Goal: Information Seeking & Learning: Learn about a topic

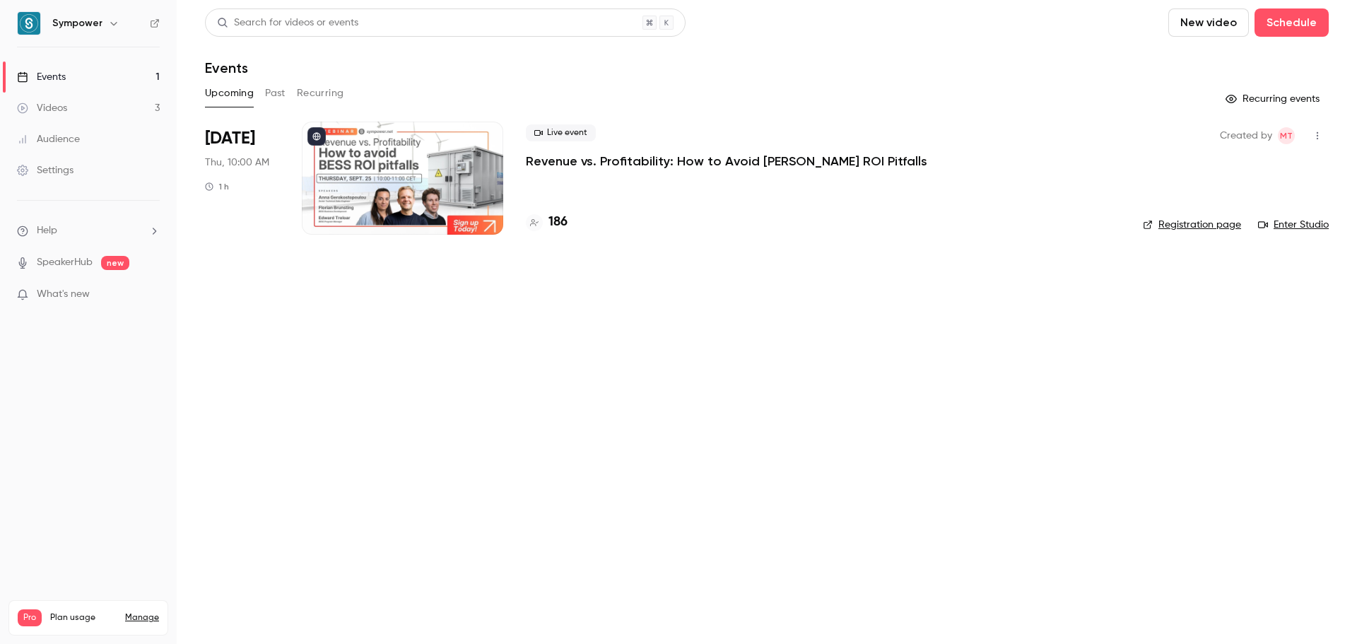
click at [1311, 220] on link "Enter Studio" at bounding box center [1293, 225] width 71 height 14
click at [1318, 132] on icon "button" at bounding box center [1316, 136] width 11 height 10
click at [584, 161] on div at bounding box center [678, 322] width 1357 height 644
click at [584, 161] on p "Revenue vs. Profitability: How to Avoid [PERSON_NAME] ROI Pitfalls" at bounding box center [726, 161] width 401 height 17
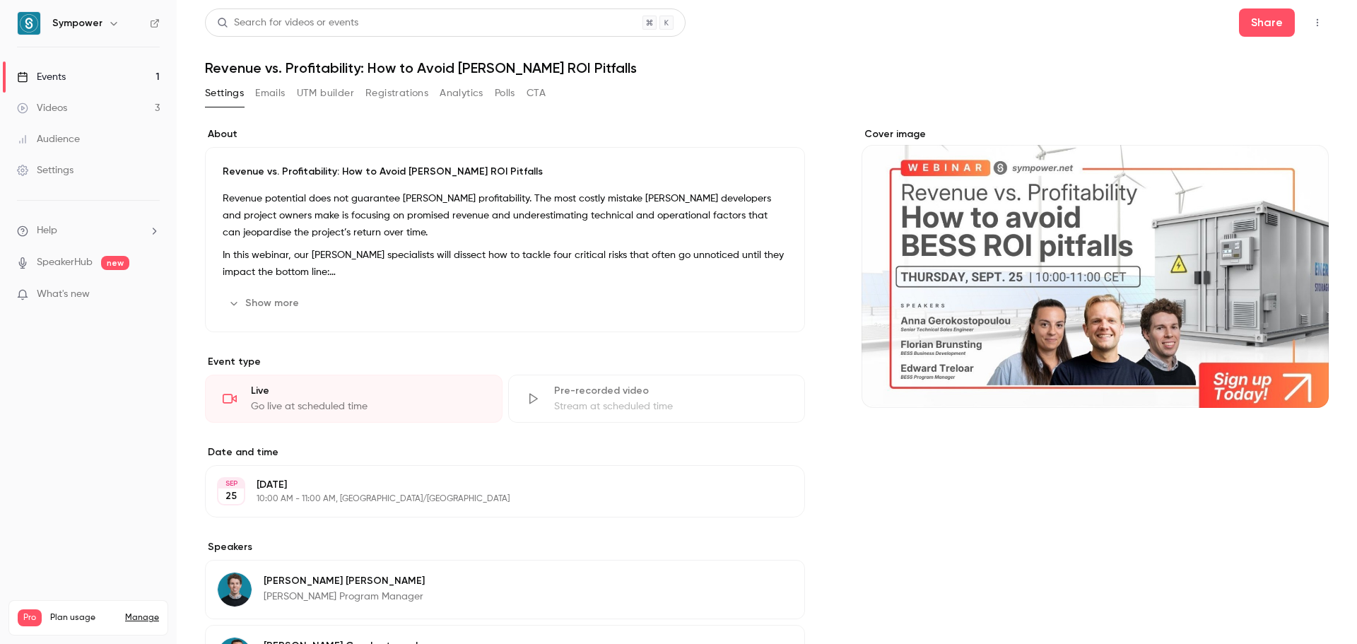
click at [280, 95] on button "Emails" at bounding box center [270, 93] width 30 height 23
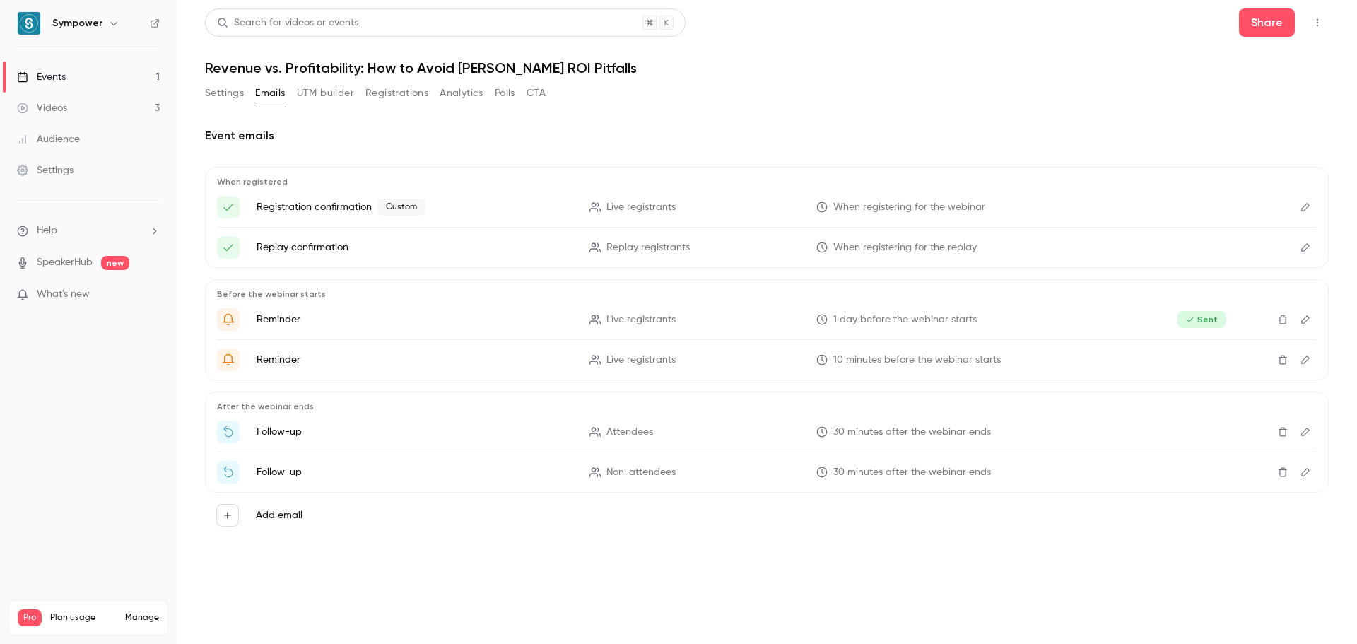
click at [313, 93] on button "UTM builder" at bounding box center [325, 93] width 57 height 23
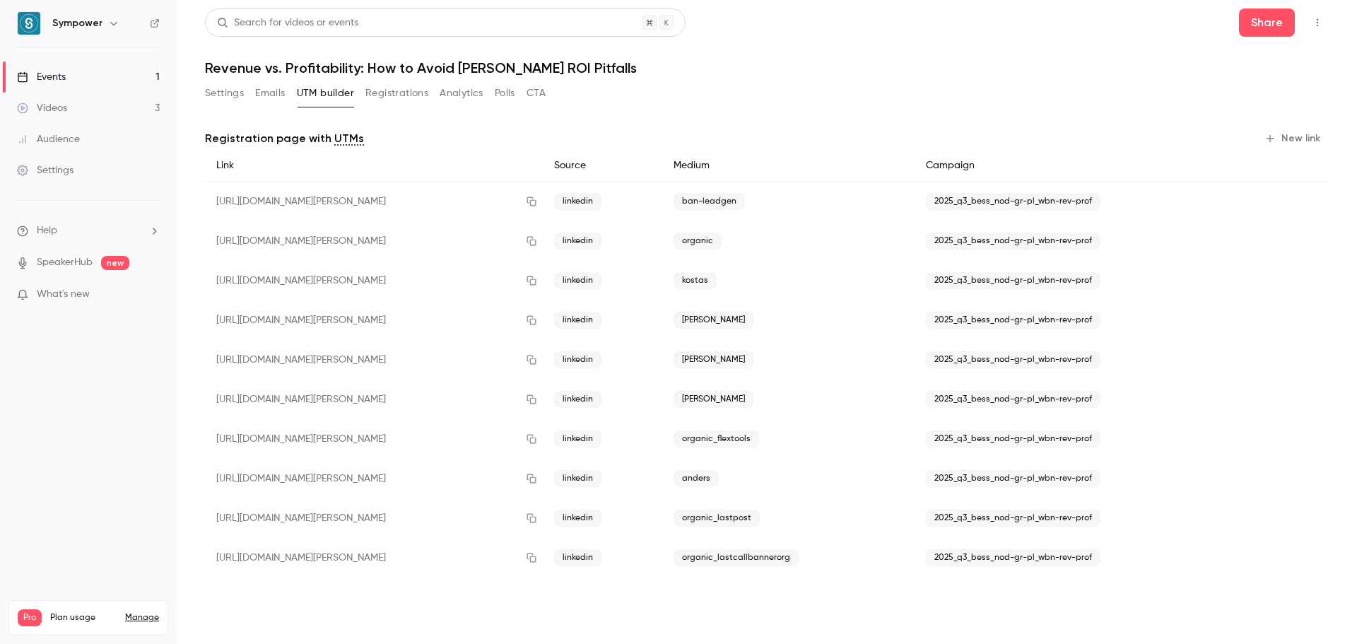
click at [389, 96] on button "Registrations" at bounding box center [396, 93] width 63 height 23
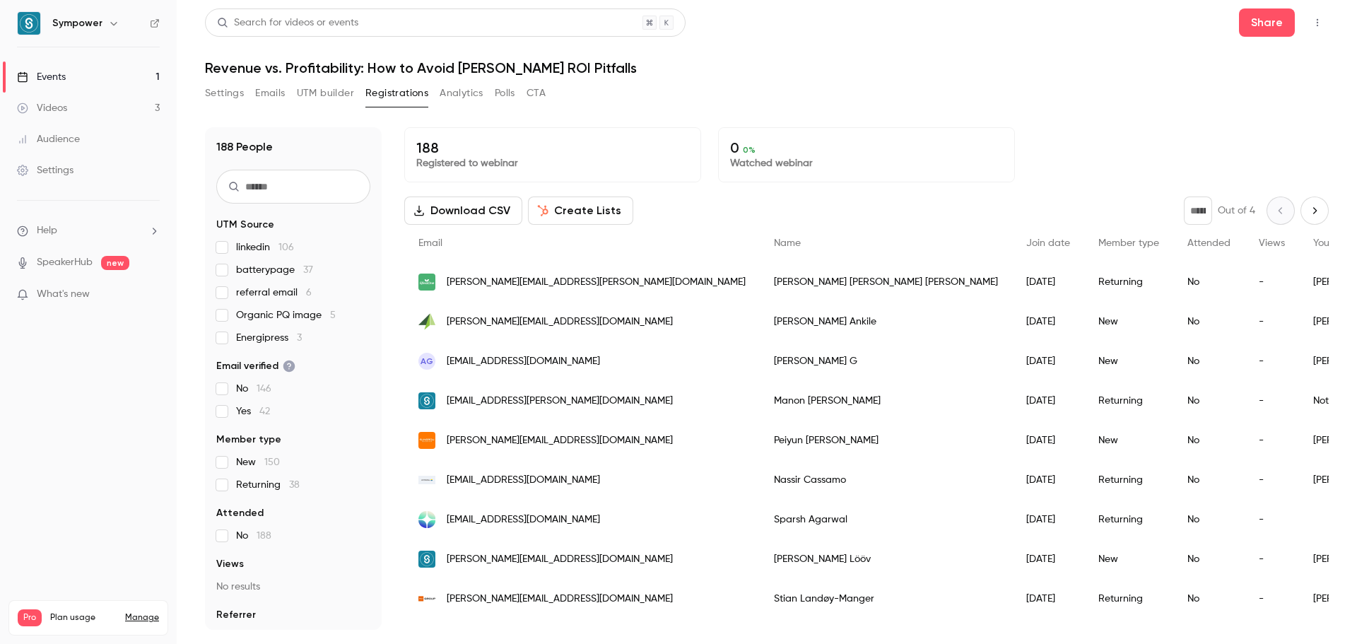
click at [455, 98] on button "Analytics" at bounding box center [462, 93] width 44 height 23
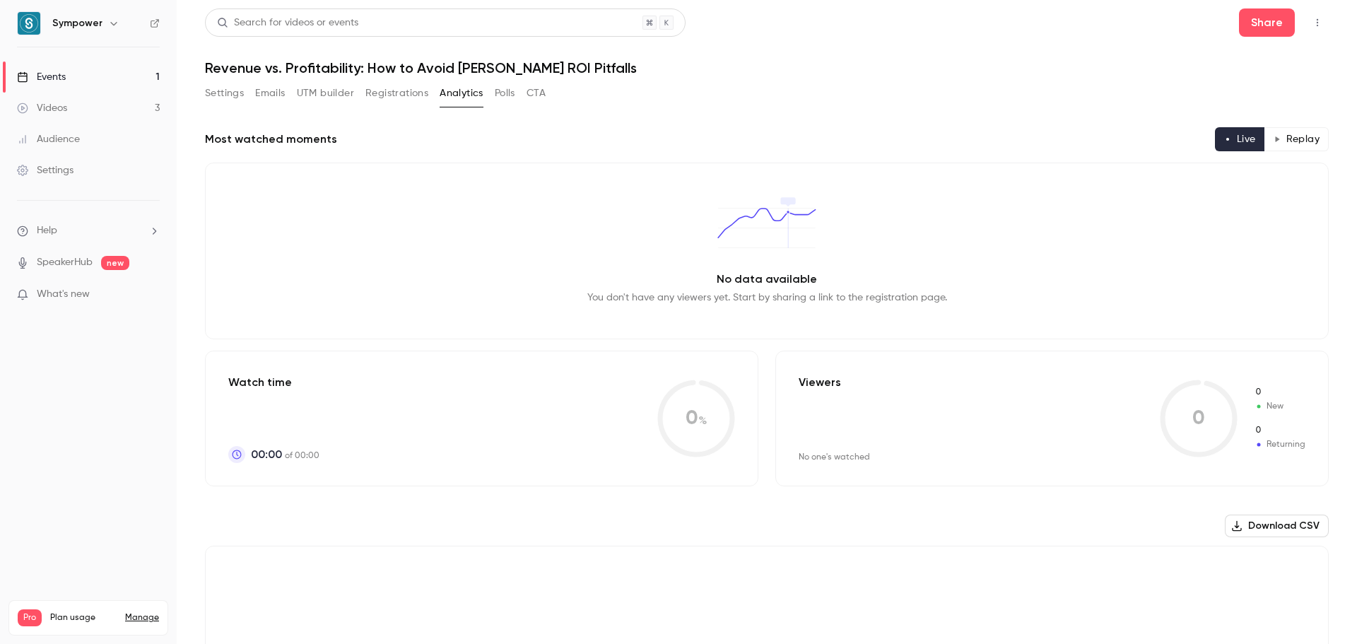
click at [503, 95] on button "Polls" at bounding box center [505, 93] width 20 height 23
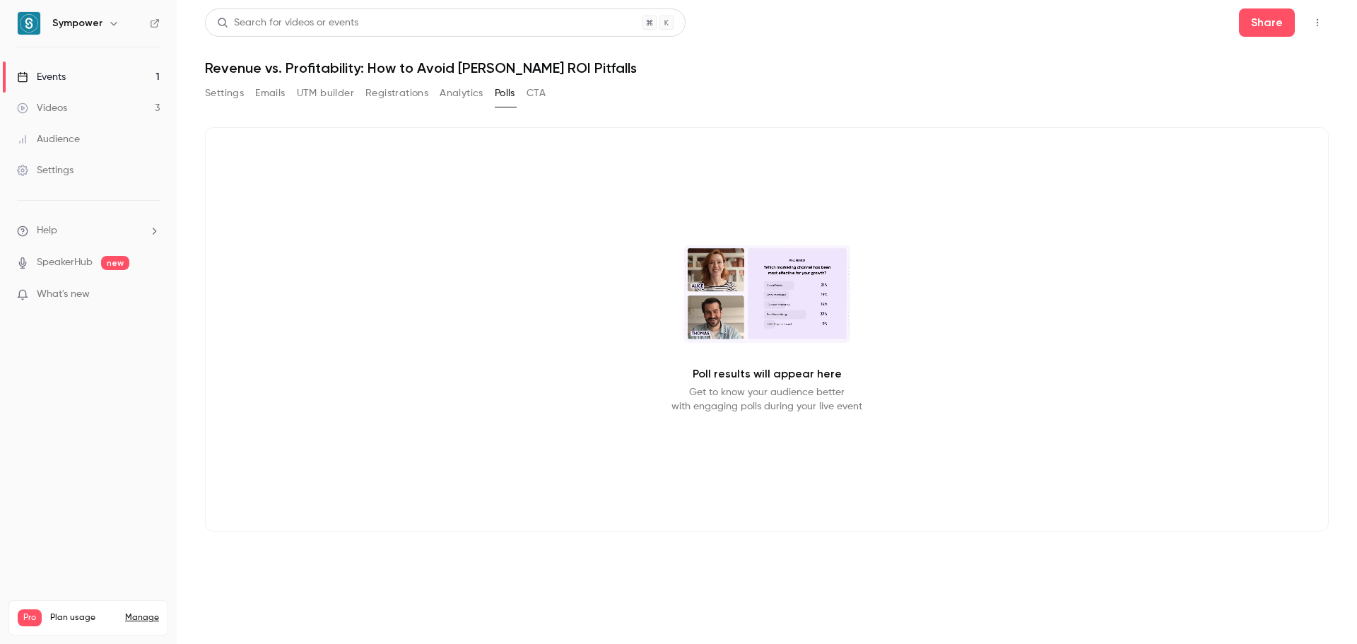
click at [543, 98] on button "CTA" at bounding box center [535, 93] width 19 height 23
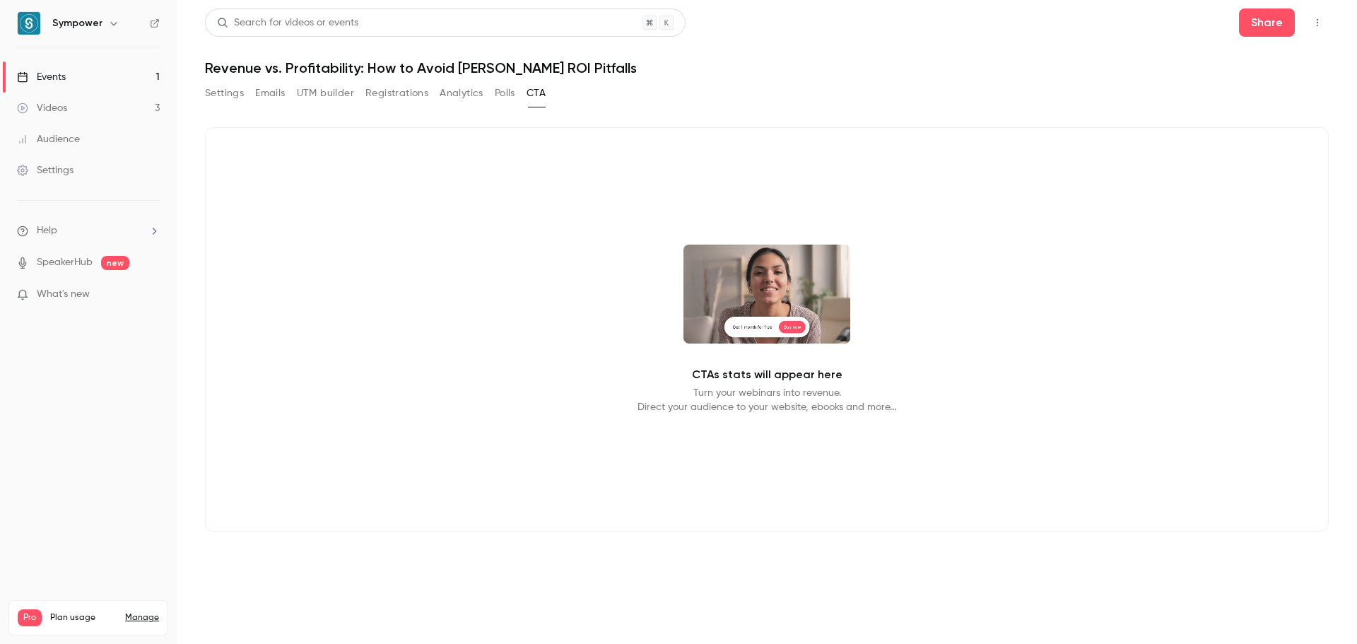
click at [507, 98] on button "Polls" at bounding box center [505, 93] width 20 height 23
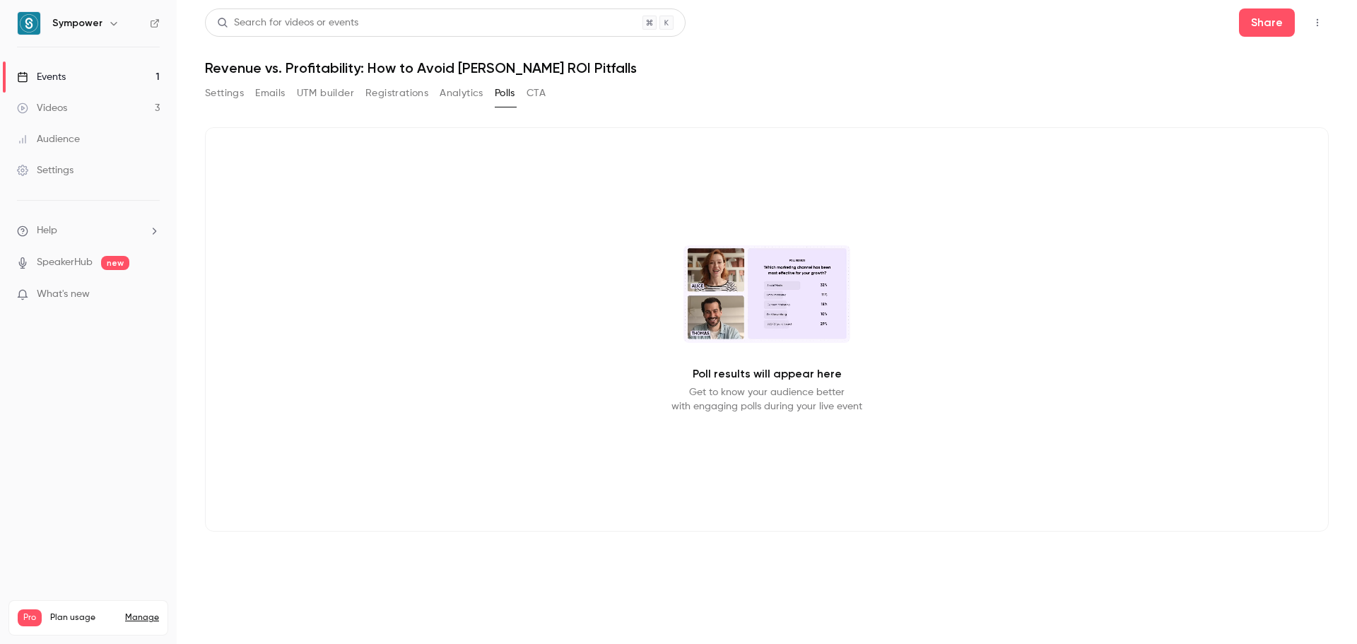
click at [226, 93] on button "Settings" at bounding box center [224, 93] width 39 height 23
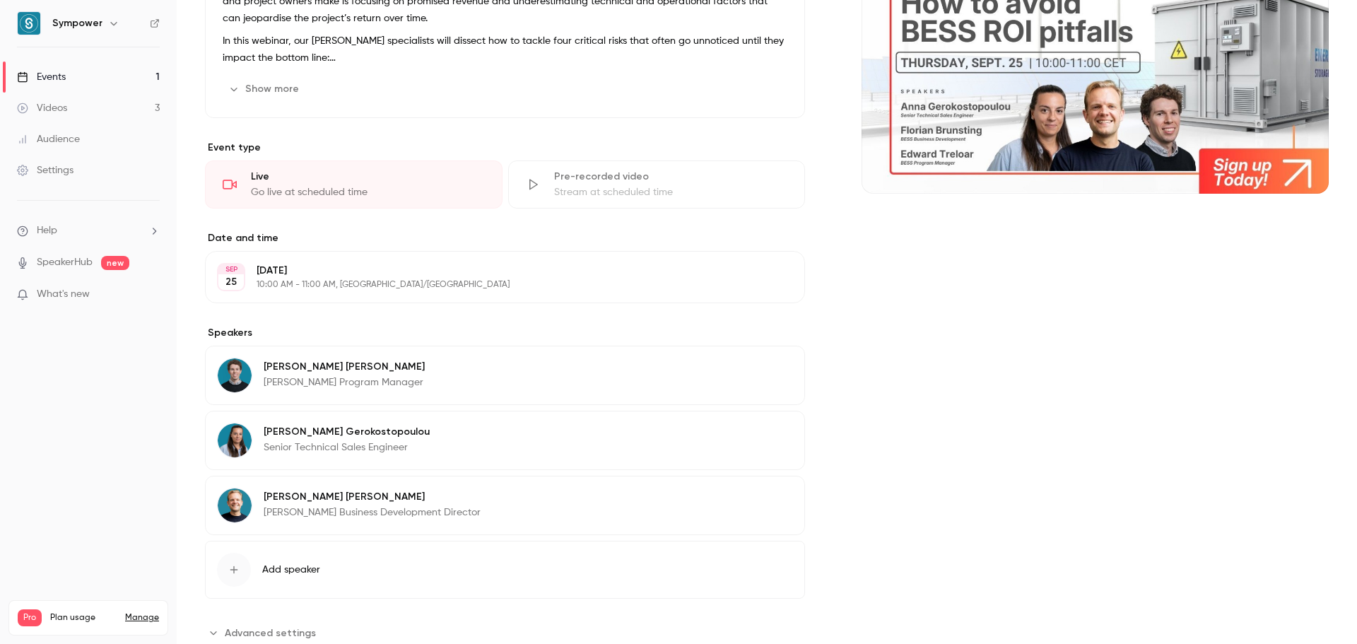
scroll to position [256, 0]
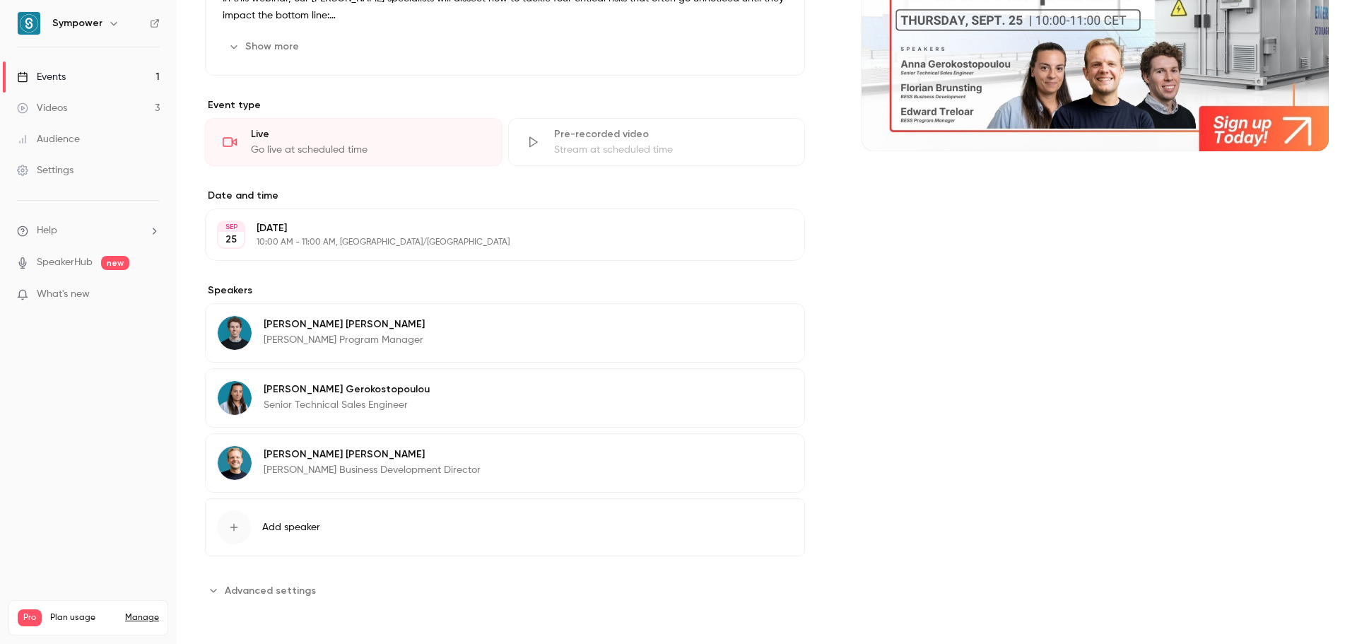
click at [306, 585] on span "Advanced settings" at bounding box center [270, 590] width 91 height 15
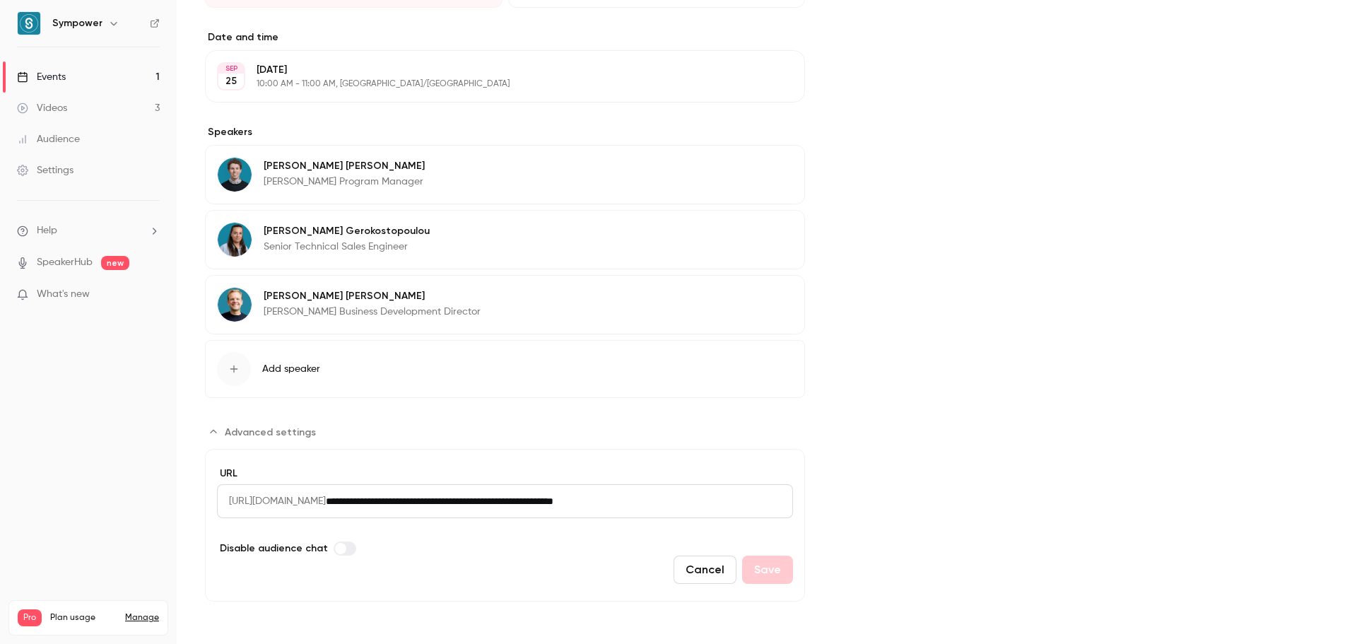
click at [69, 174] on div "Settings" at bounding box center [45, 170] width 57 height 14
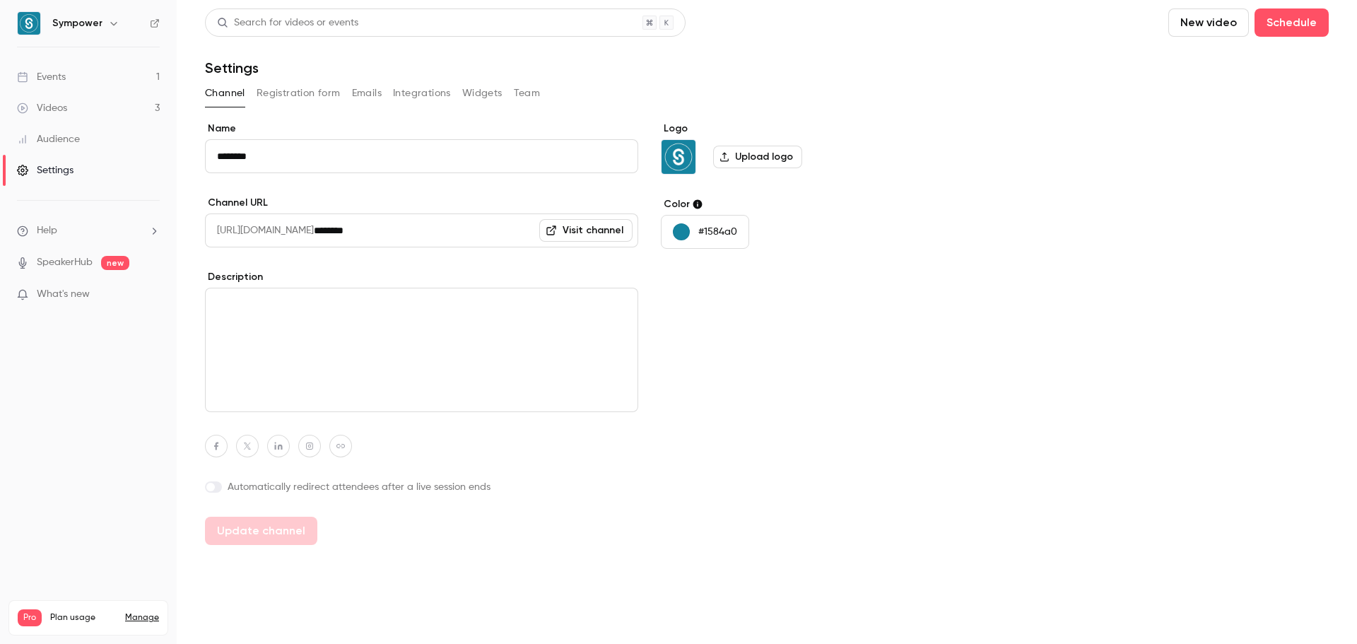
click at [302, 95] on button "Registration form" at bounding box center [298, 93] width 84 height 23
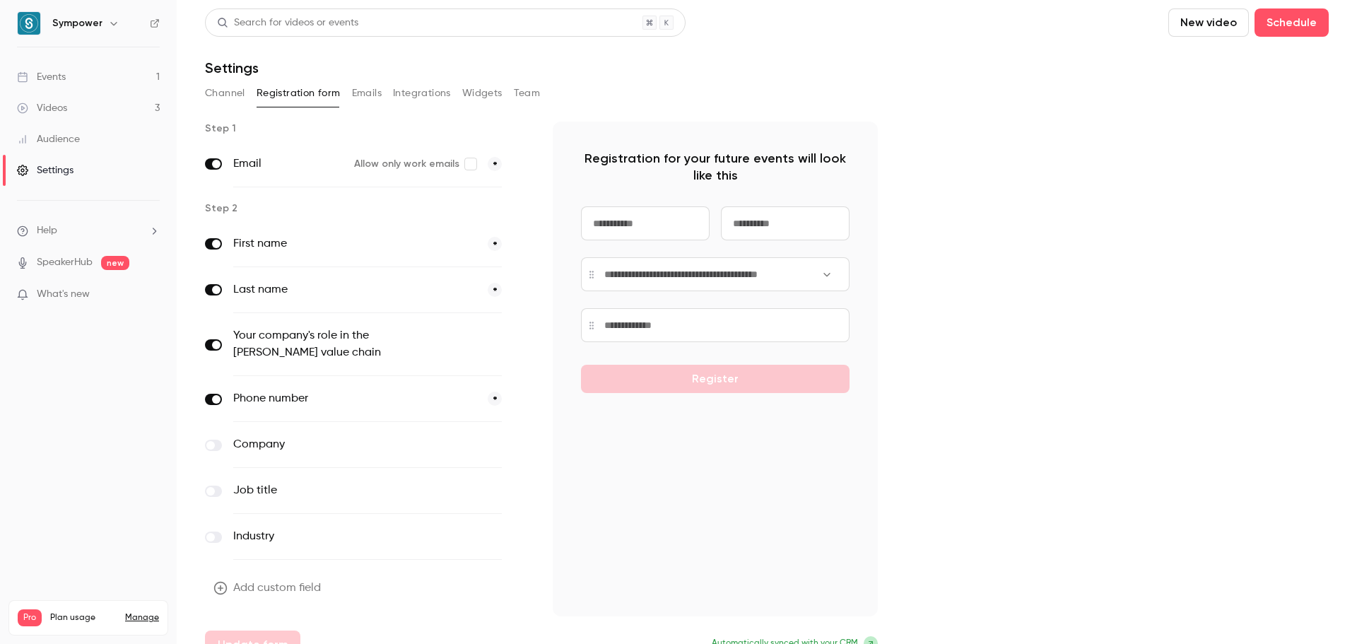
click at [366, 101] on button "Emails" at bounding box center [367, 93] width 30 height 23
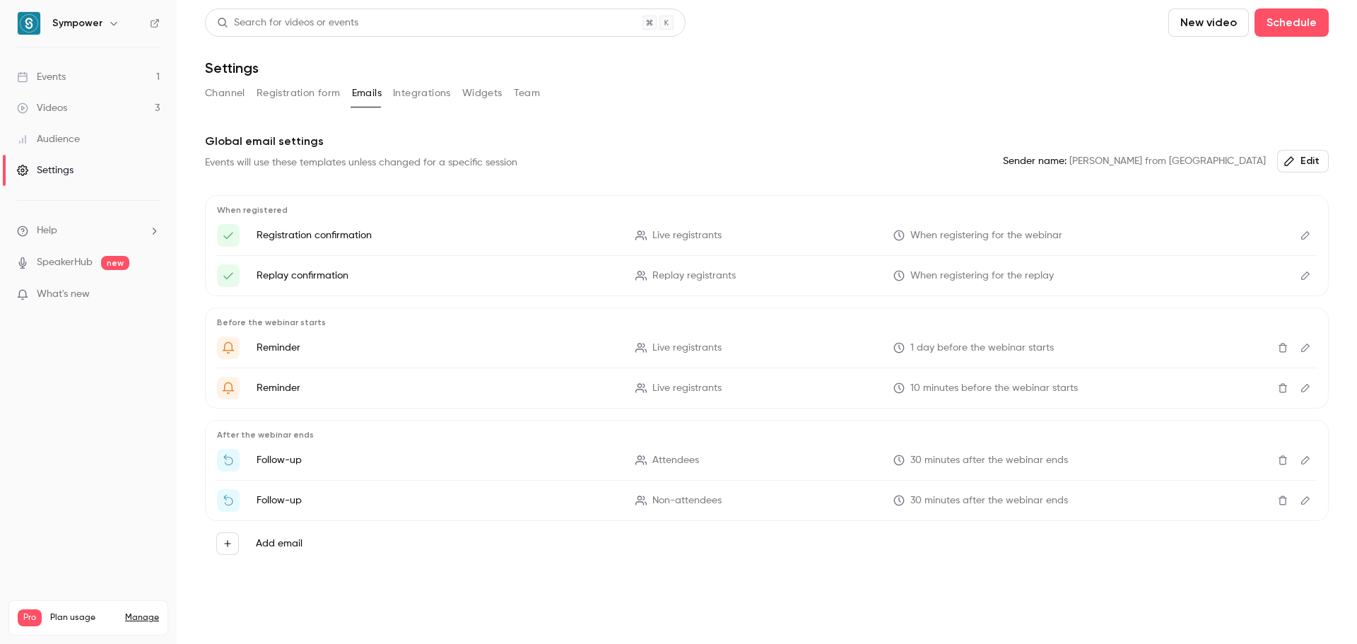
click at [414, 97] on button "Integrations" at bounding box center [422, 93] width 58 height 23
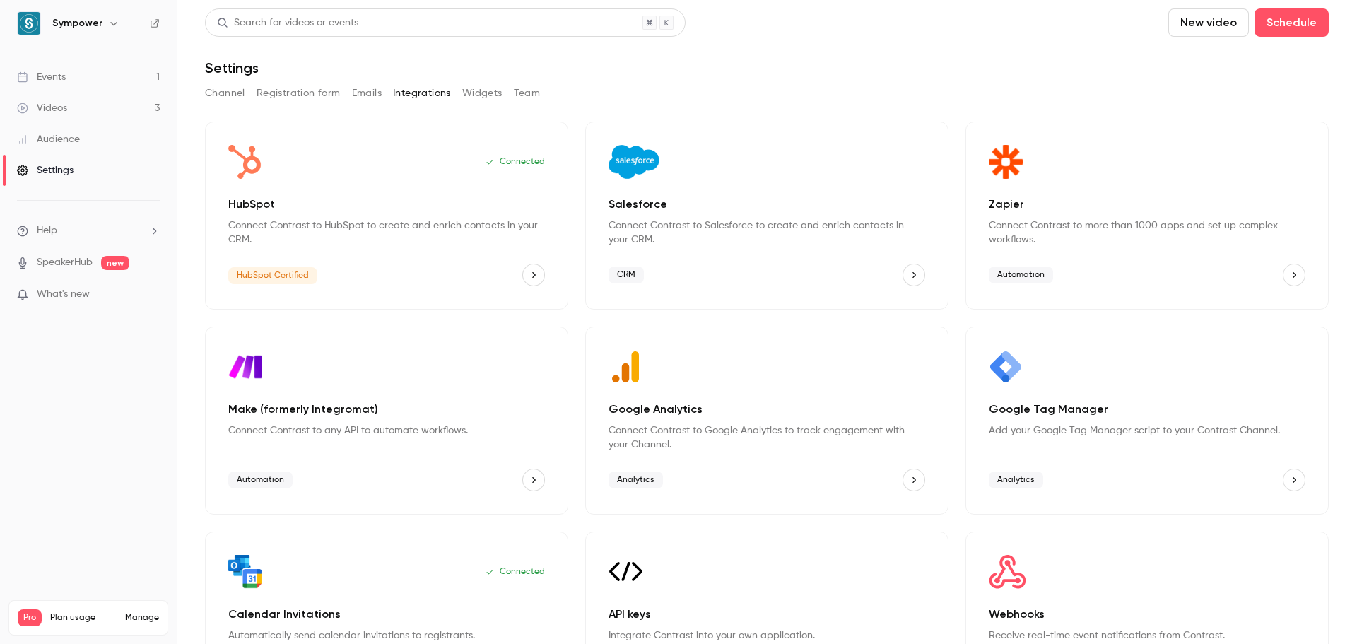
click at [471, 96] on button "Widgets" at bounding box center [482, 93] width 40 height 23
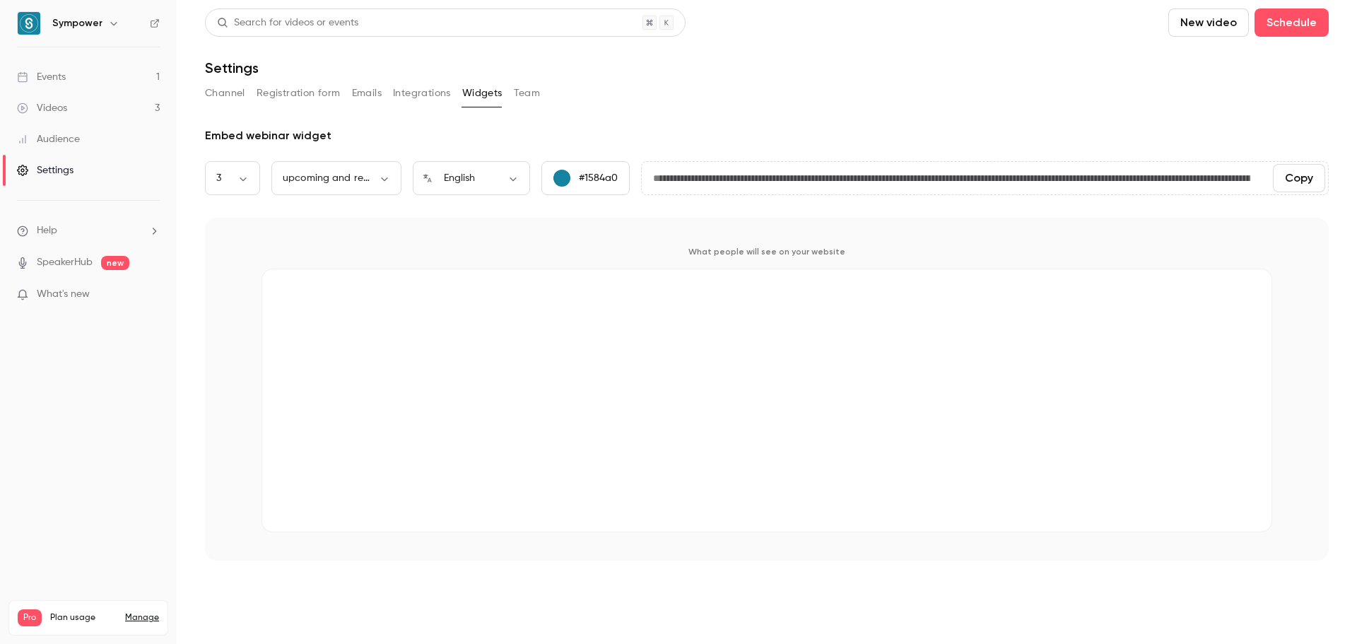
click at [533, 95] on button "Team" at bounding box center [527, 93] width 27 height 23
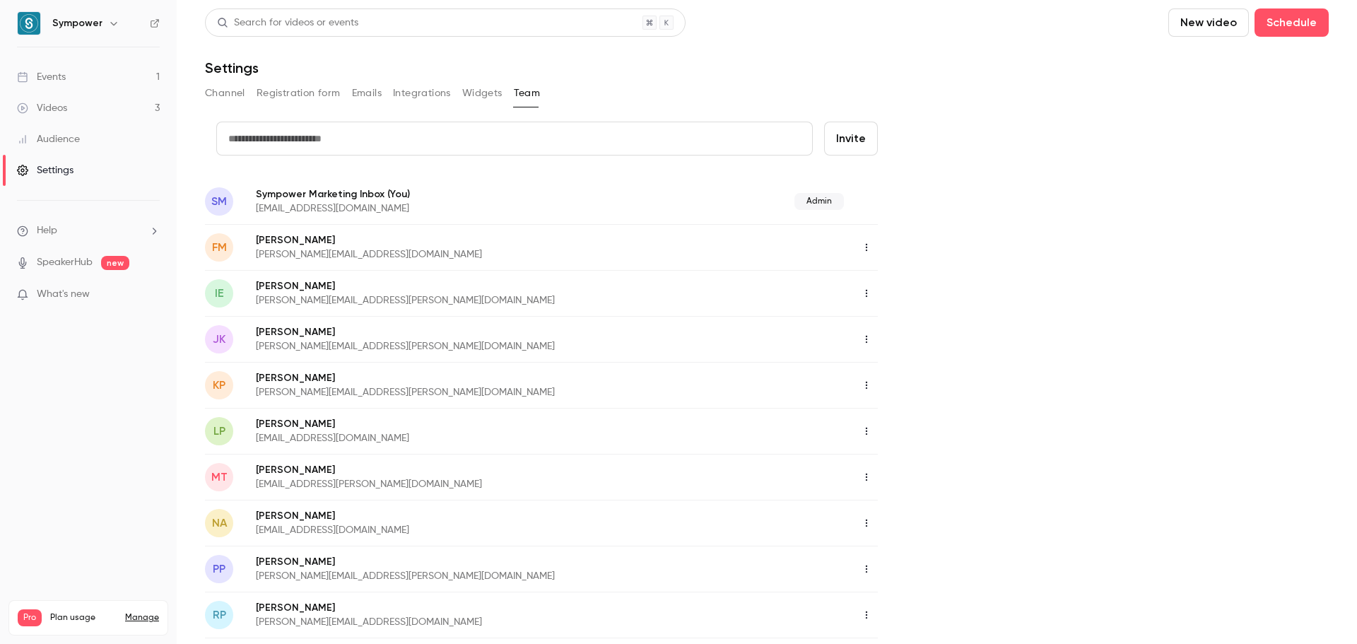
click at [76, 106] on link "Videos 3" at bounding box center [88, 108] width 177 height 31
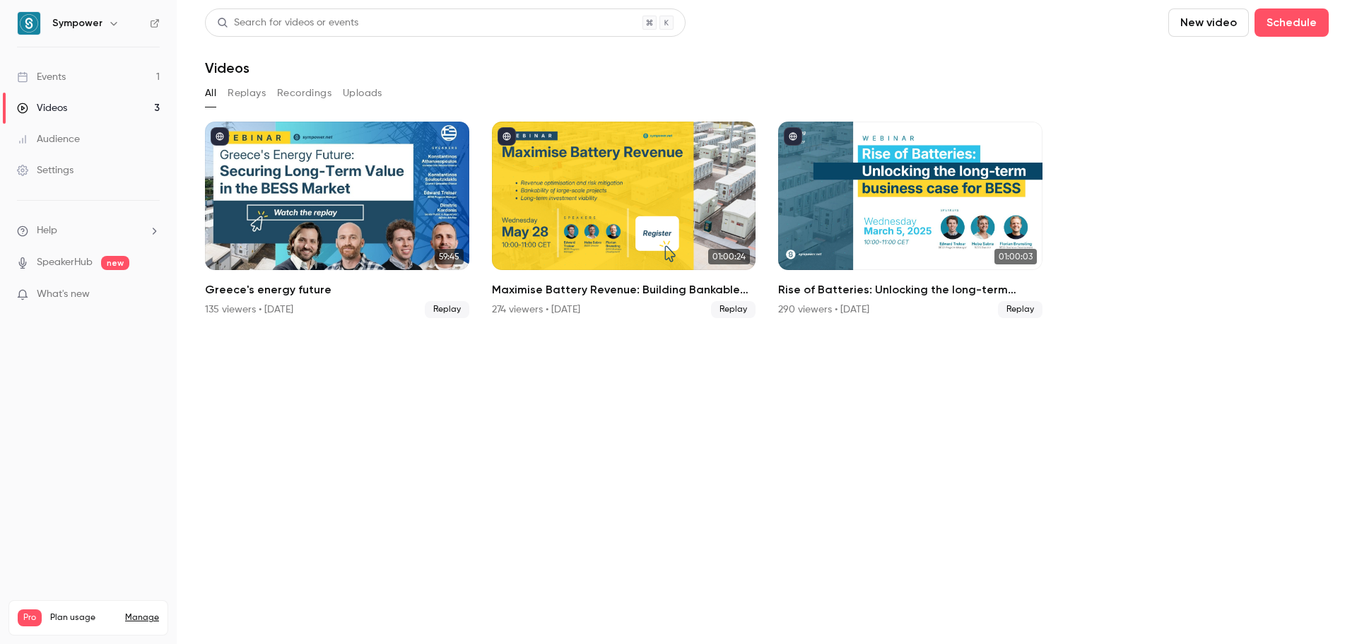
click at [45, 78] on div "Events" at bounding box center [41, 77] width 49 height 14
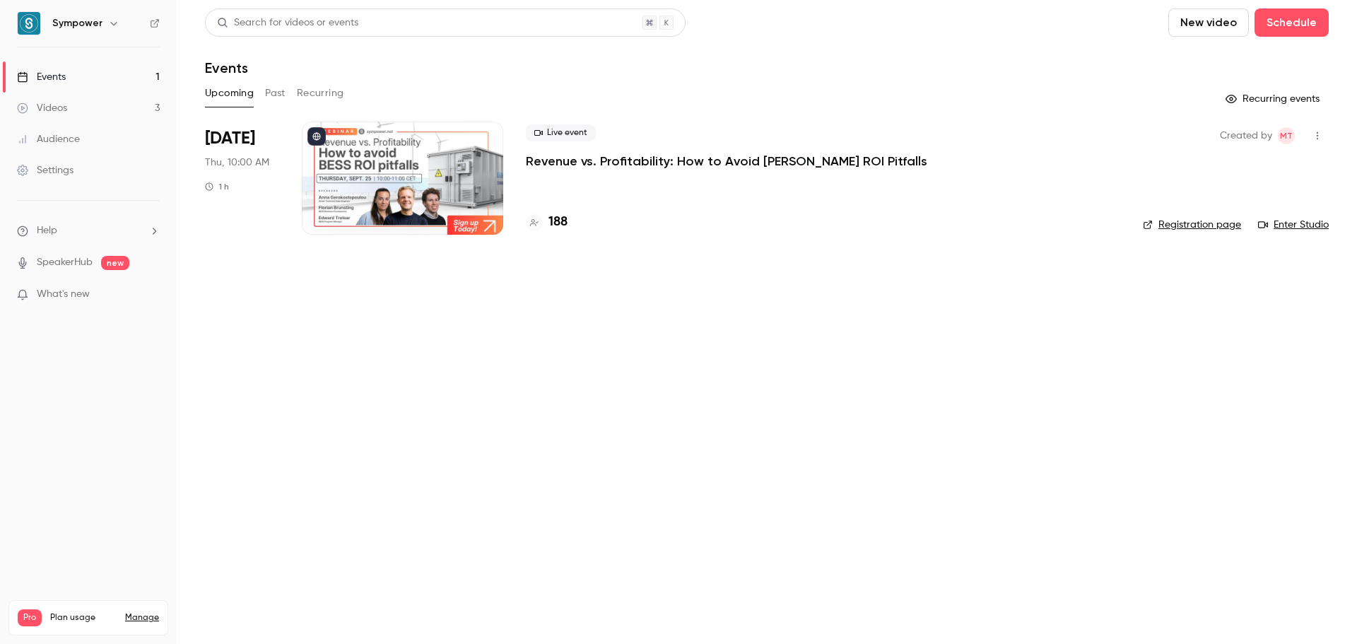
click at [1319, 131] on icon "button" at bounding box center [1316, 136] width 11 height 10
click at [1061, 432] on div at bounding box center [678, 322] width 1357 height 644
click at [1304, 224] on link "Enter Studio" at bounding box center [1293, 225] width 71 height 14
click at [102, 109] on link "Videos 3" at bounding box center [88, 108] width 177 height 31
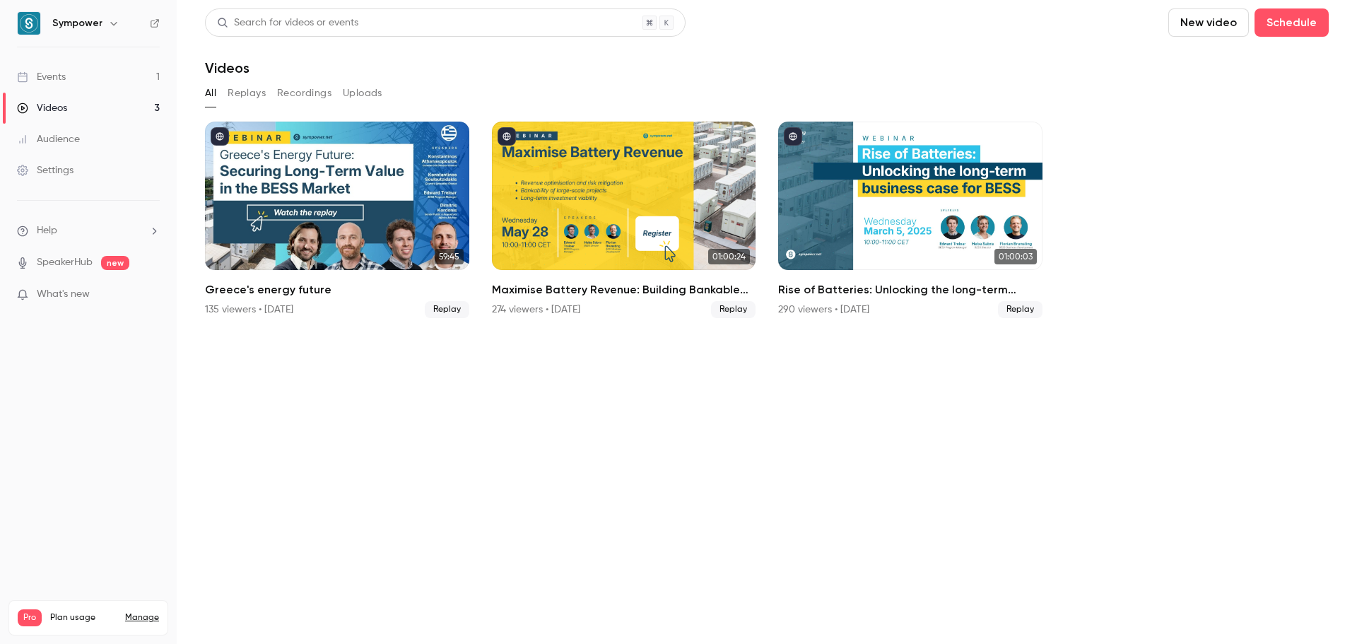
click at [92, 68] on link "Events 1" at bounding box center [88, 76] width 177 height 31
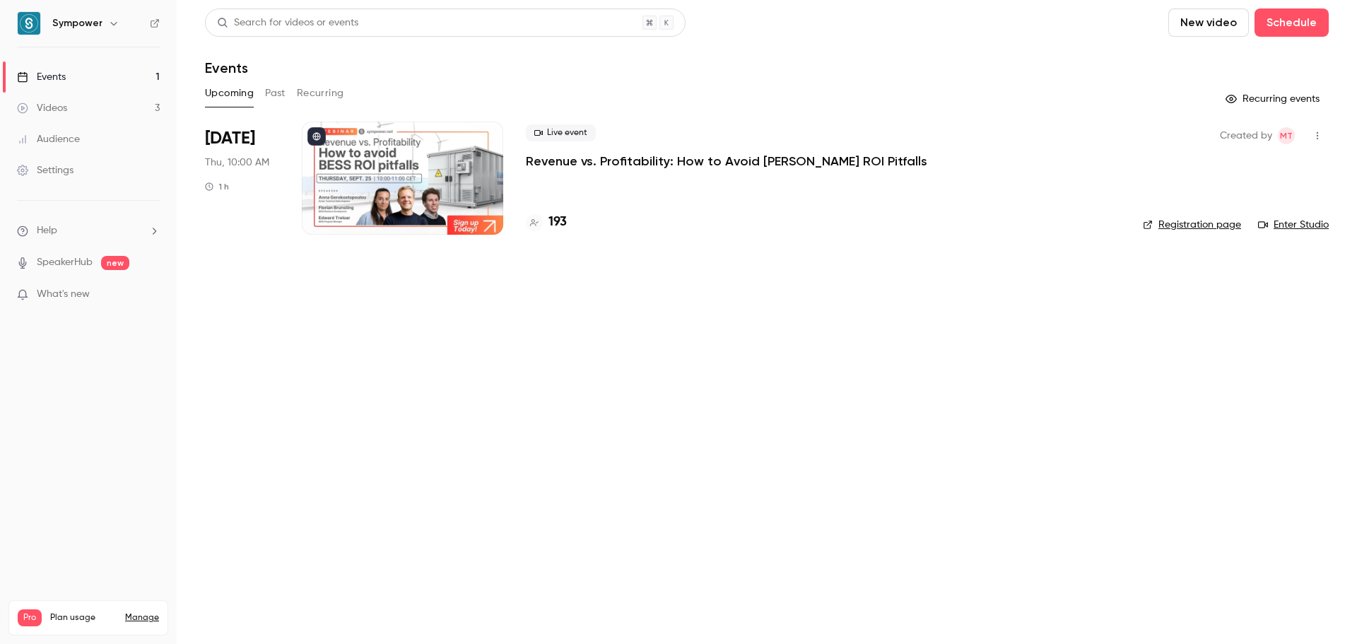
click at [102, 105] on link "Videos 3" at bounding box center [88, 108] width 177 height 31
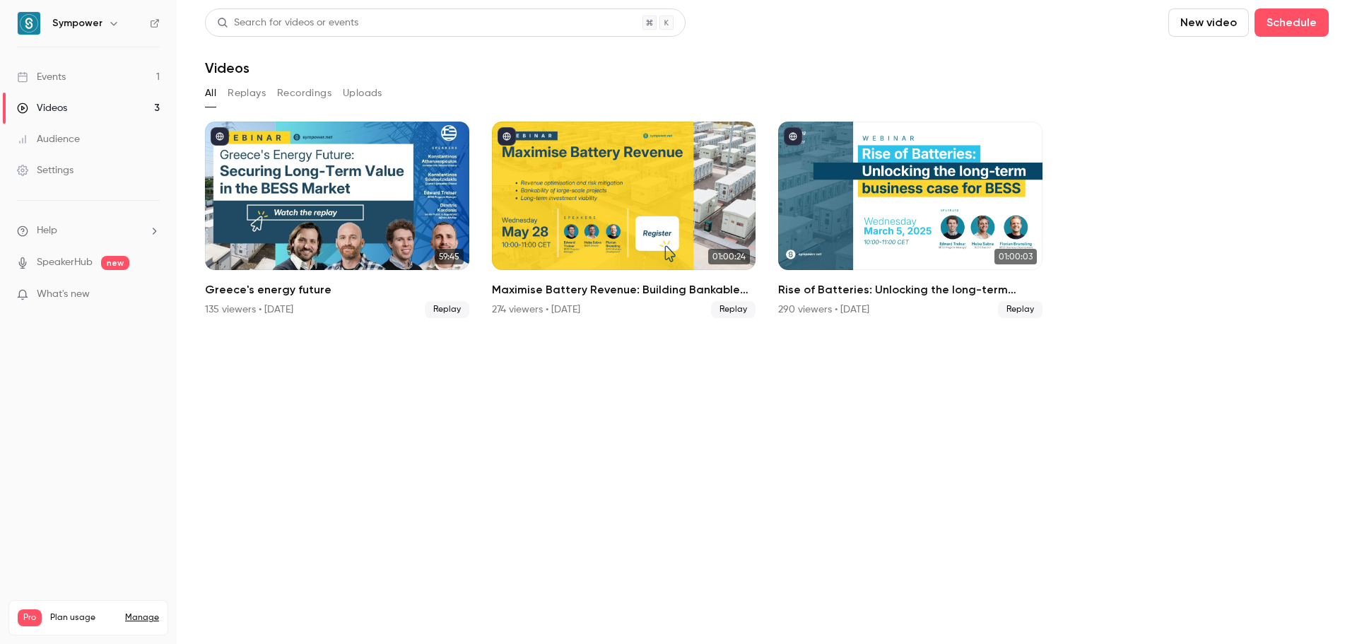
click at [83, 72] on link "Events 1" at bounding box center [88, 76] width 177 height 31
